Goal: Find specific page/section: Find specific page/section

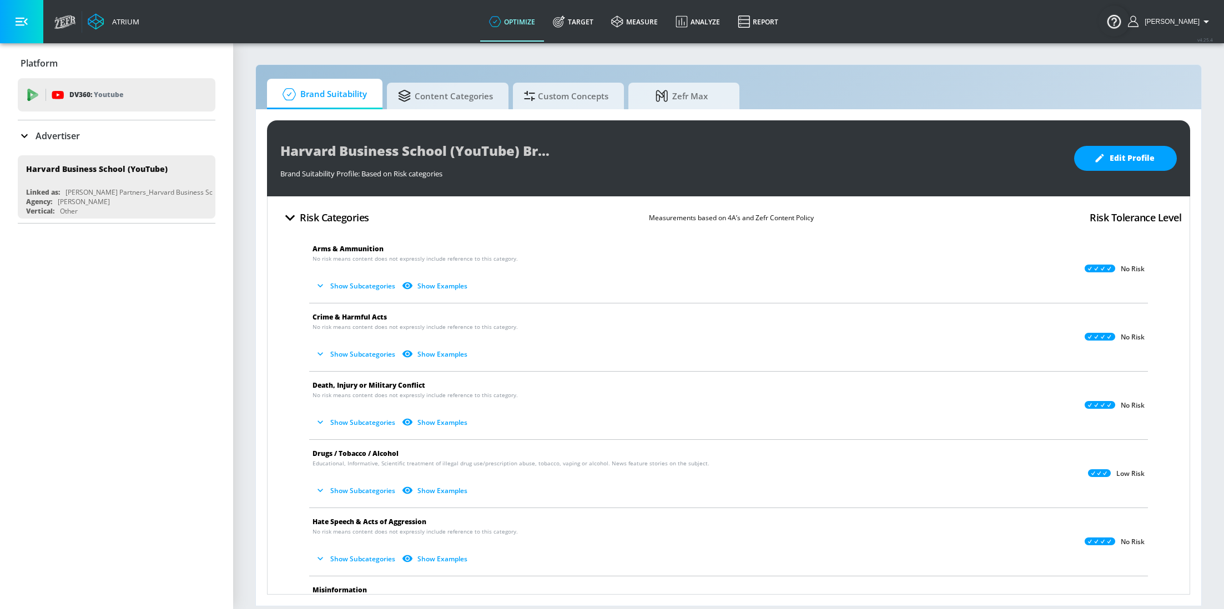
scroll to position [296, 0]
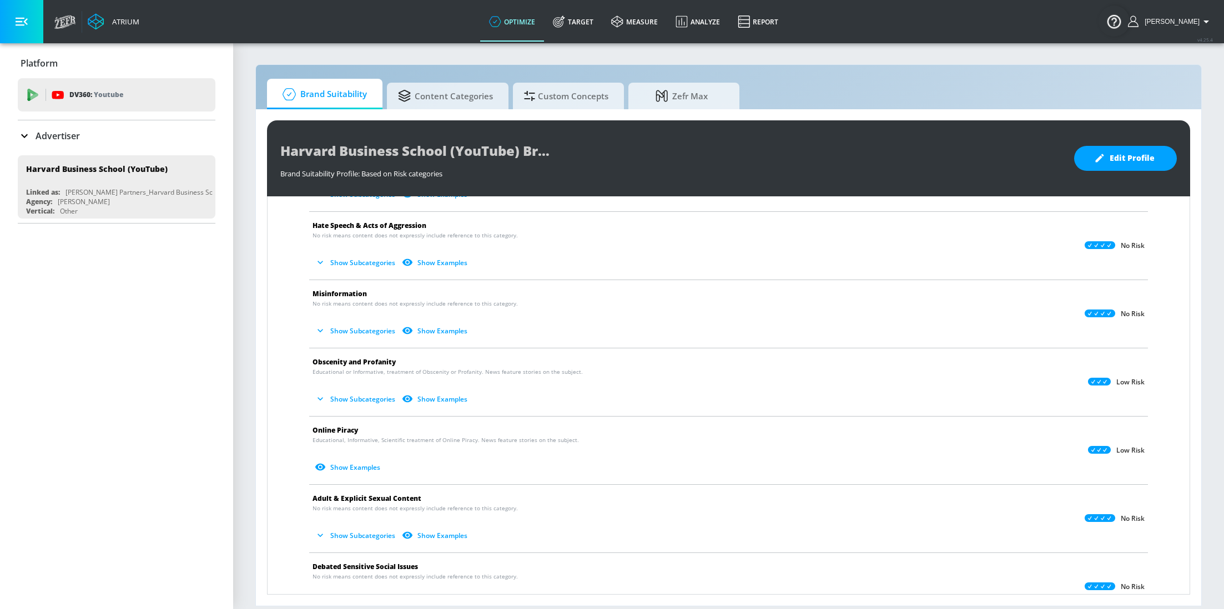
click at [46, 125] on div "Advertiser" at bounding box center [117, 135] width 198 height 31
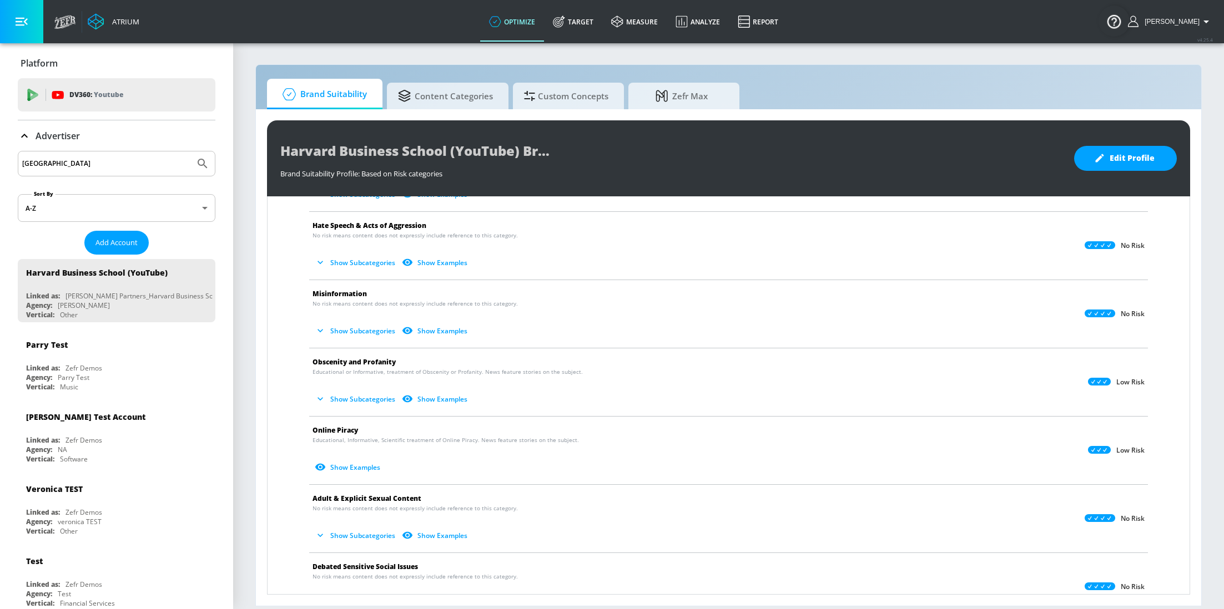
click at [93, 160] on input "[GEOGRAPHIC_DATA]" at bounding box center [106, 163] width 168 height 14
click at [190, 151] on button "Submit Search" at bounding box center [202, 163] width 24 height 24
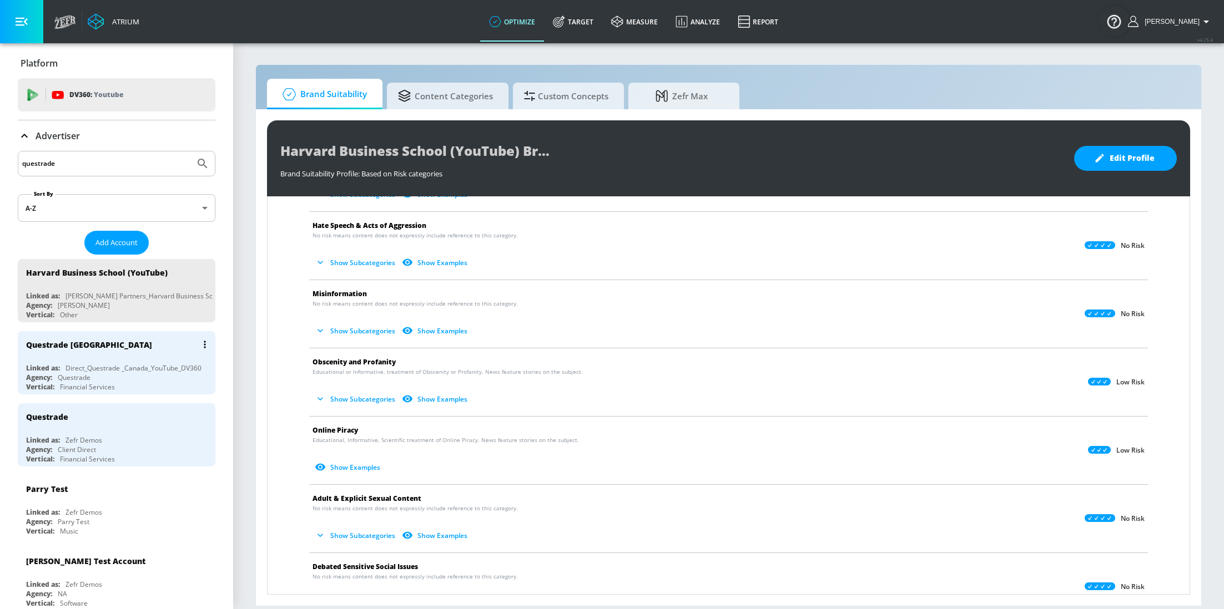
click at [82, 383] on div "Financial Services" at bounding box center [87, 386] width 55 height 9
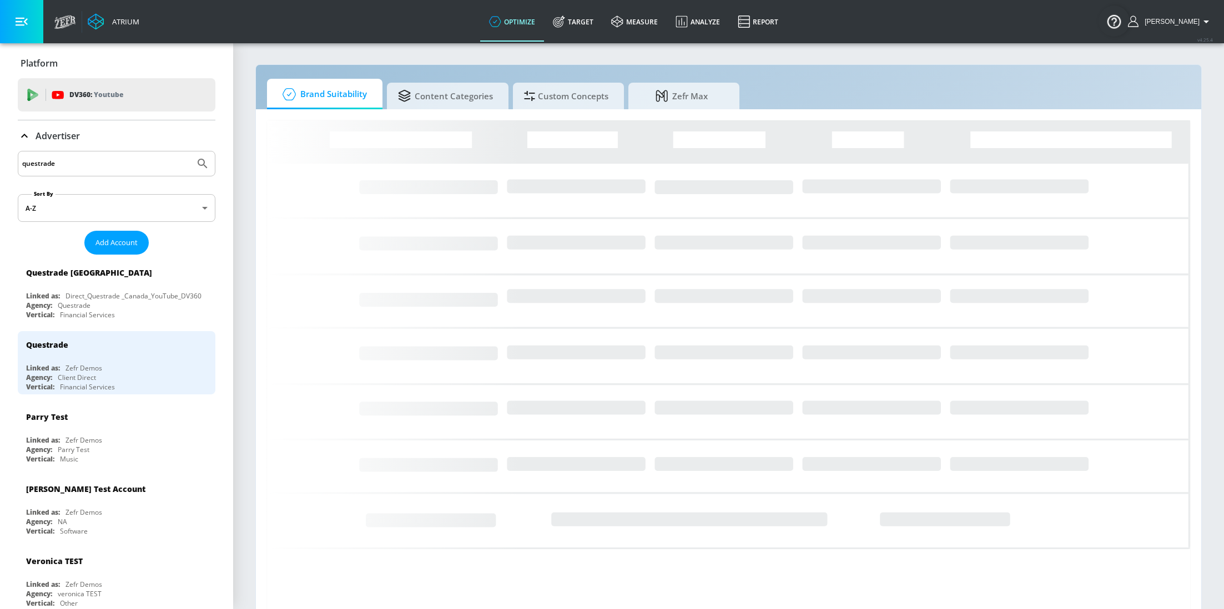
click at [69, 163] on input "questrade" at bounding box center [106, 163] width 168 height 14
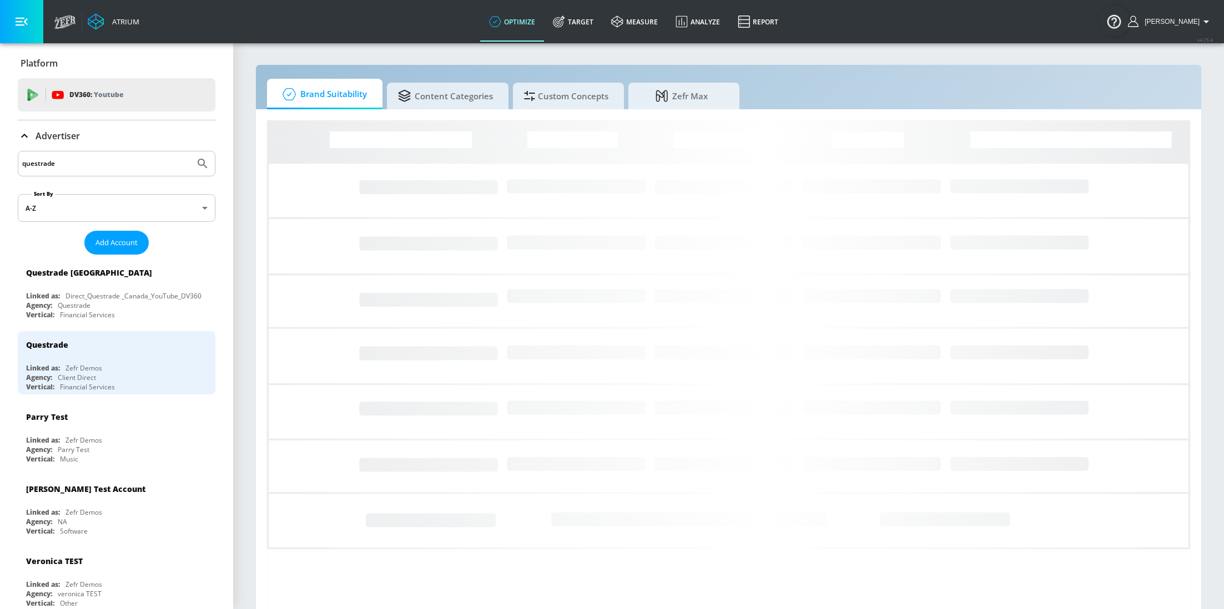
click at [69, 163] on input "questrade" at bounding box center [106, 163] width 168 height 14
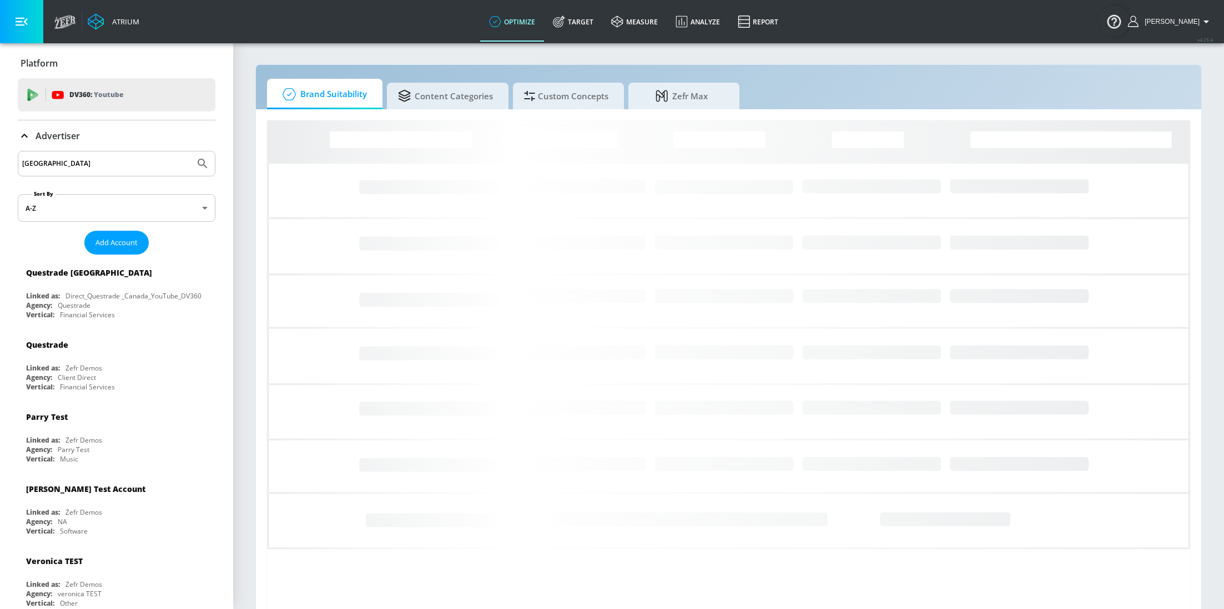
type input "[GEOGRAPHIC_DATA]"
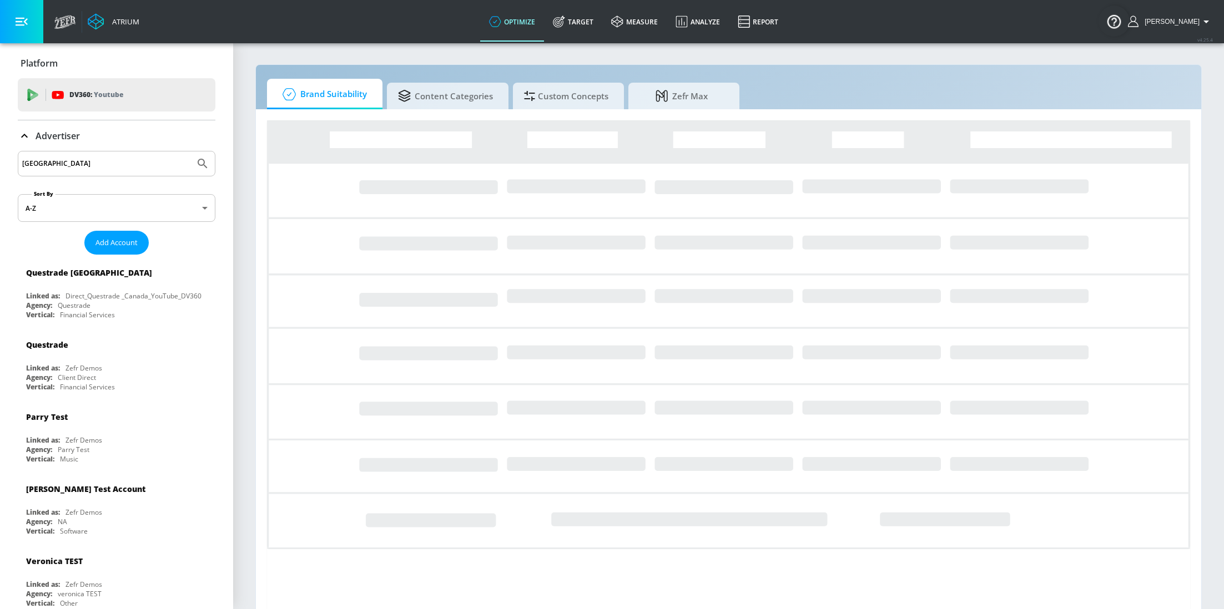
click at [190, 151] on button "Submit Search" at bounding box center [202, 163] width 24 height 24
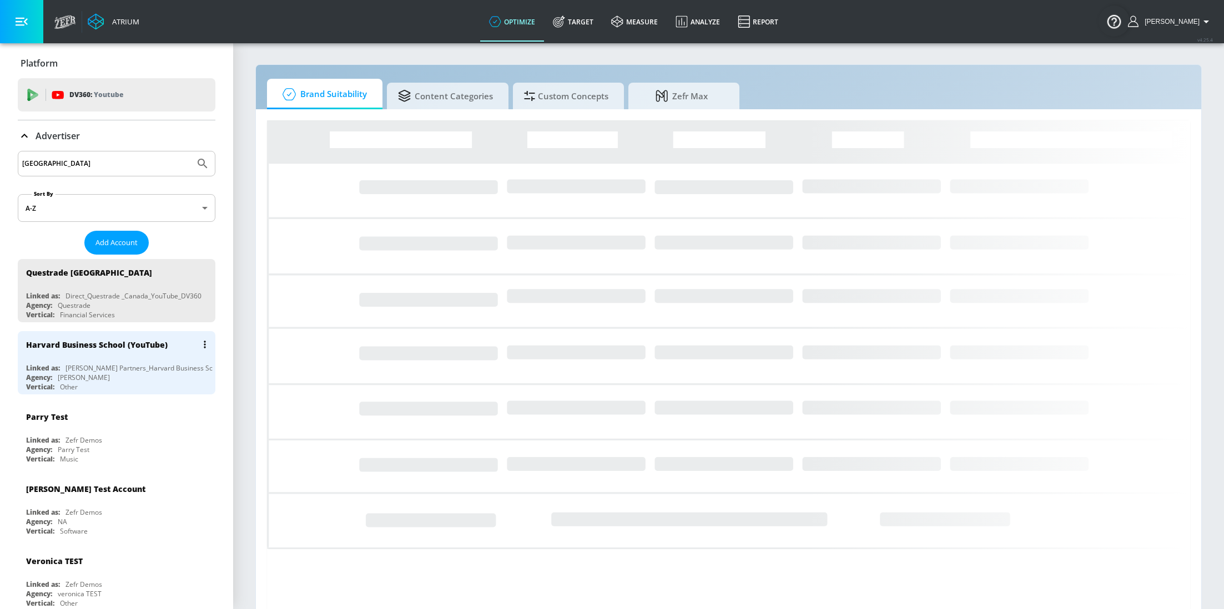
click at [102, 336] on div "Harvard Business School (YouTube)" at bounding box center [119, 344] width 186 height 27
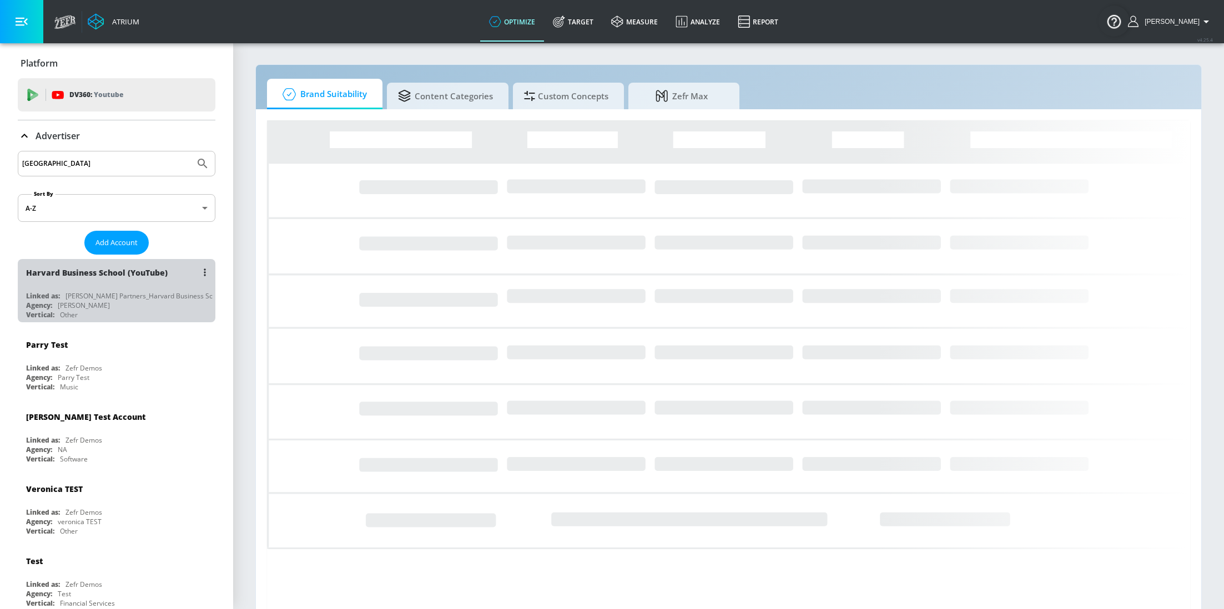
click at [140, 301] on div "Agency: [PERSON_NAME]" at bounding box center [119, 305] width 186 height 9
